Goal: Task Accomplishment & Management: Complete application form

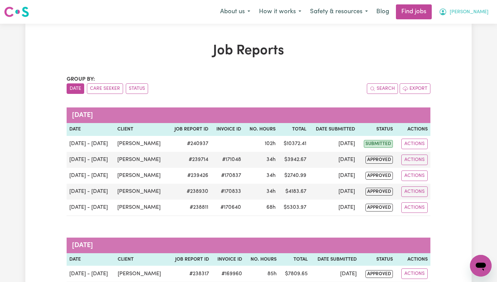
click at [481, 12] on span "[PERSON_NAME]" at bounding box center [469, 11] width 39 height 7
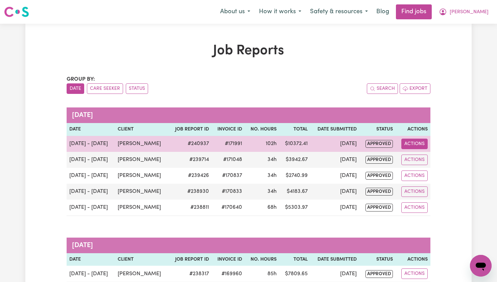
click at [413, 145] on button "Actions" at bounding box center [415, 143] width 26 height 10
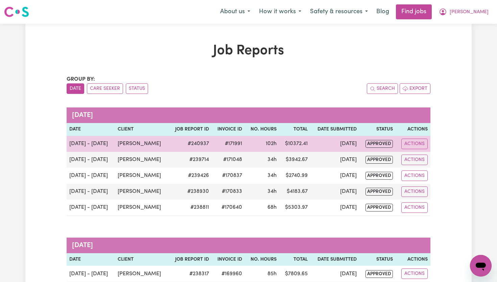
click at [371, 145] on span "approved" at bounding box center [379, 144] width 27 height 8
click at [311, 141] on td "[DATE]" at bounding box center [335, 144] width 49 height 16
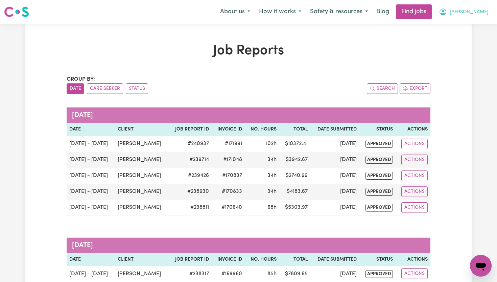
click at [485, 13] on span "[PERSON_NAME]" at bounding box center [469, 11] width 39 height 7
click at [473, 37] on link "My Dashboard" at bounding box center [466, 38] width 53 height 13
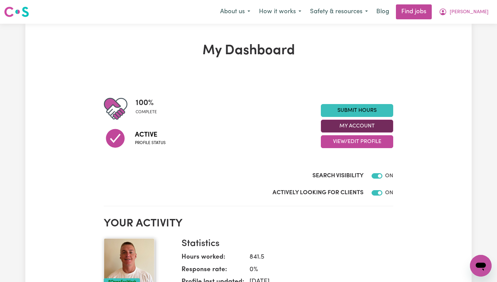
click at [387, 126] on button "My Account" at bounding box center [357, 125] width 72 height 13
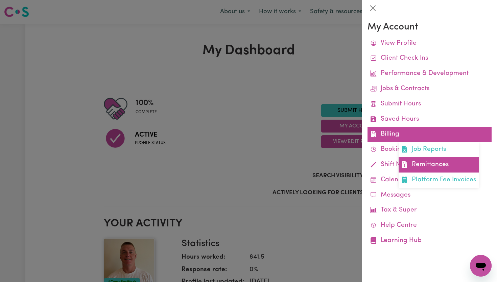
click at [443, 162] on link "Remittances" at bounding box center [439, 164] width 80 height 15
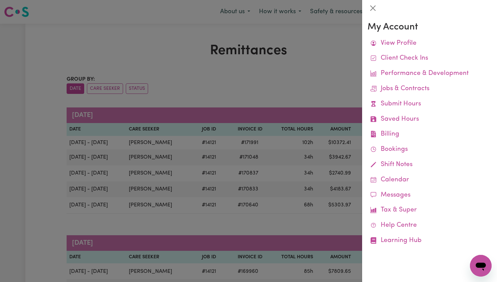
click at [279, 78] on div at bounding box center [248, 141] width 497 height 282
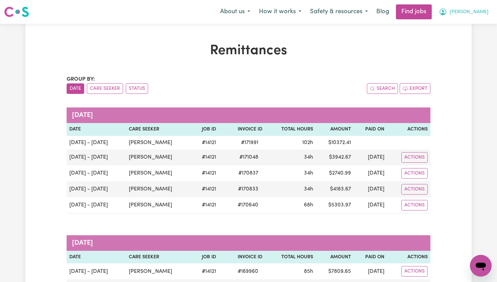
click at [484, 14] on span "[PERSON_NAME]" at bounding box center [469, 11] width 39 height 7
click at [475, 39] on link "My Dashboard" at bounding box center [466, 38] width 53 height 13
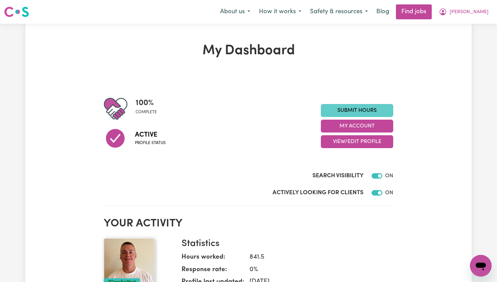
click at [389, 110] on link "Submit Hours" at bounding box center [357, 110] width 72 height 13
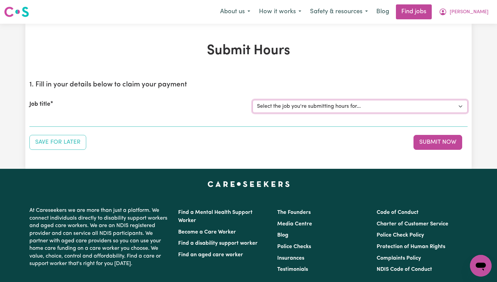
click at [379, 109] on select "Select the job you're submitting hours for... [[PERSON_NAME]] Support Worker To…" at bounding box center [360, 106] width 215 height 13
select select "14121"
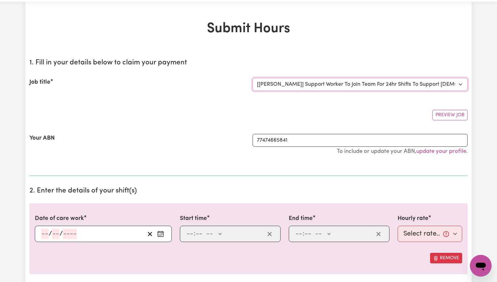
scroll to position [24, 0]
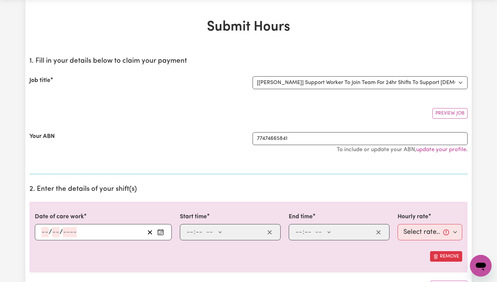
click at [163, 233] on icon "Enter the date of care work" at bounding box center [160, 231] width 7 height 7
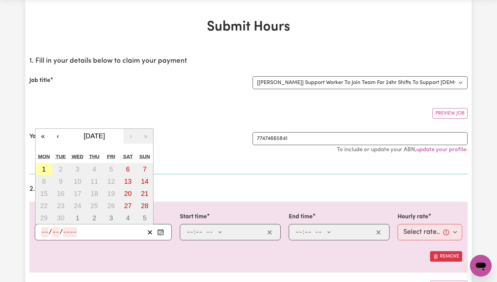
click at [45, 168] on abbr "1" at bounding box center [44, 168] width 4 height 7
type input "[DATE]"
type input "1"
type input "9"
type input "2025"
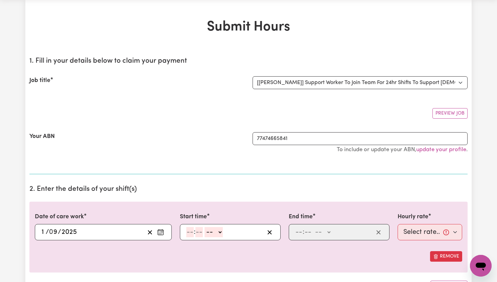
click at [189, 234] on input "number" at bounding box center [189, 232] width 7 height 10
type input "6"
type input "00"
click at [221, 233] on select "-- AM PM" at bounding box center [213, 232] width 18 height 10
select select "am"
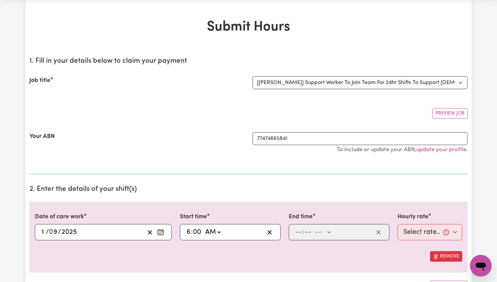
type input "06:00"
type input "0"
click at [298, 234] on input "number" at bounding box center [298, 232] width 7 height 10
type input "8"
type input "00"
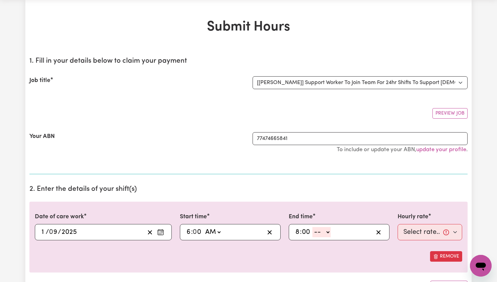
click at [330, 232] on select "-- AM PM" at bounding box center [322, 232] width 18 height 10
select select "pm"
type input "20:00"
type input "0"
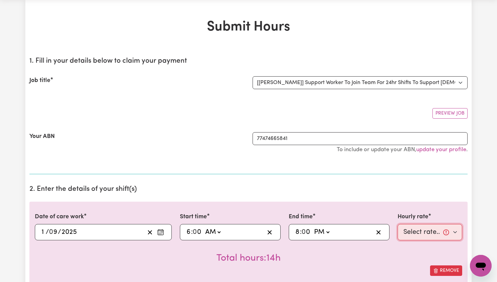
click at [461, 234] on select "Select rate... $65.21 (Weekday) $91.76 ([DATE]) $118.32 ([DATE]) $144.87 (Publi…" at bounding box center [430, 232] width 65 height 16
select select "65.21-Weekday"
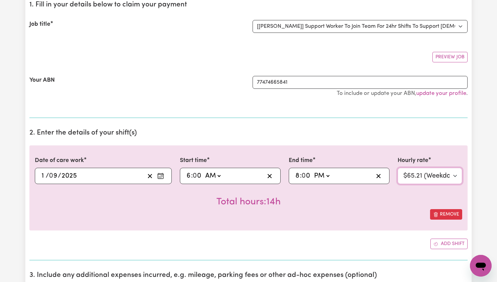
scroll to position [81, 0]
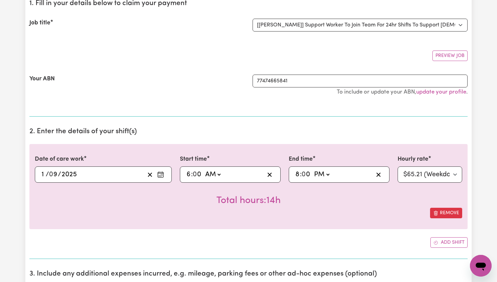
click at [455, 241] on button "Add shift" at bounding box center [449, 242] width 37 height 10
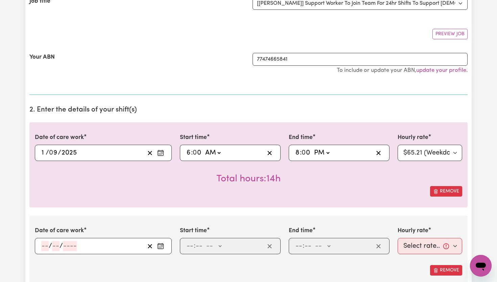
scroll to position [105, 0]
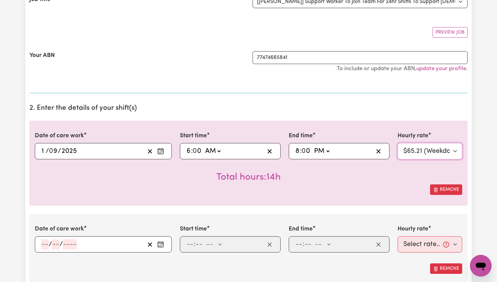
click at [457, 154] on select "Select rate... $65.21 (Weekday) $91.76 ([DATE]) $118.32 ([DATE]) $144.87 (Publi…" at bounding box center [430, 151] width 65 height 16
click at [444, 186] on button "Remove" at bounding box center [446, 189] width 32 height 10
select select
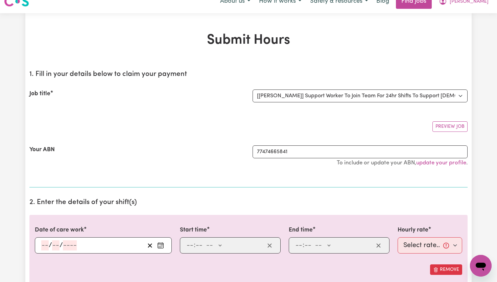
scroll to position [0, 0]
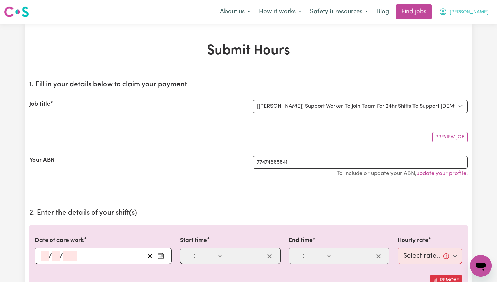
click at [483, 14] on span "[PERSON_NAME]" at bounding box center [469, 11] width 39 height 7
click at [472, 38] on link "My Dashboard" at bounding box center [466, 38] width 53 height 13
